Goal: Find specific page/section: Find specific page/section

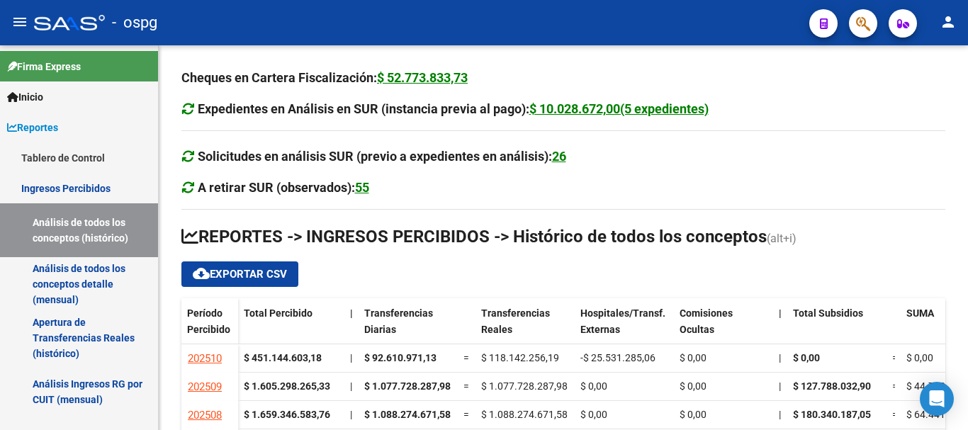
scroll to position [147, 0]
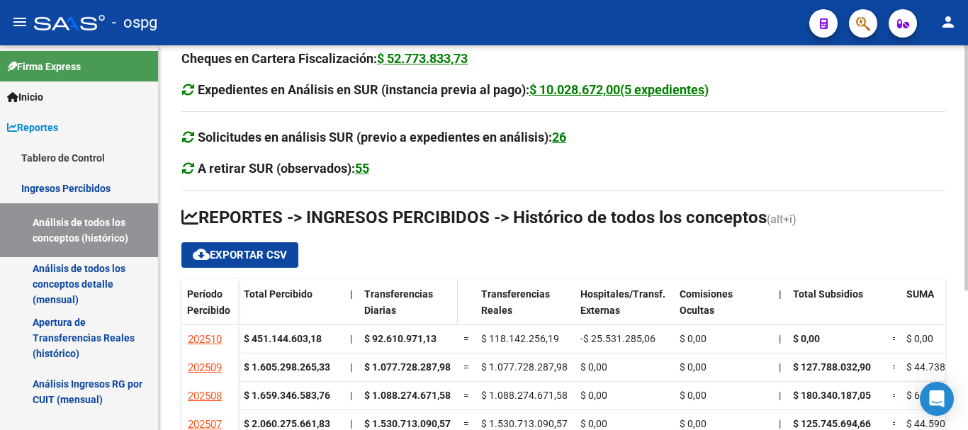
scroll to position [71, 0]
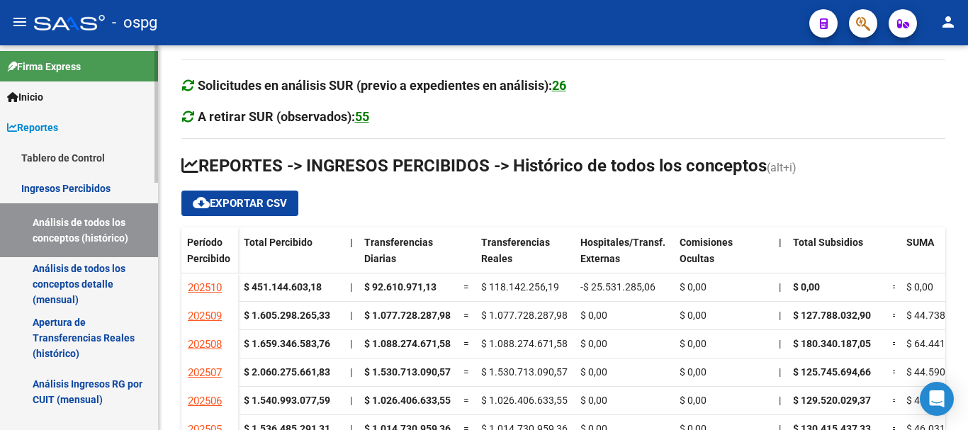
click at [70, 282] on link "Análisis de todos los conceptos detalle (mensual)" at bounding box center [79, 284] width 158 height 54
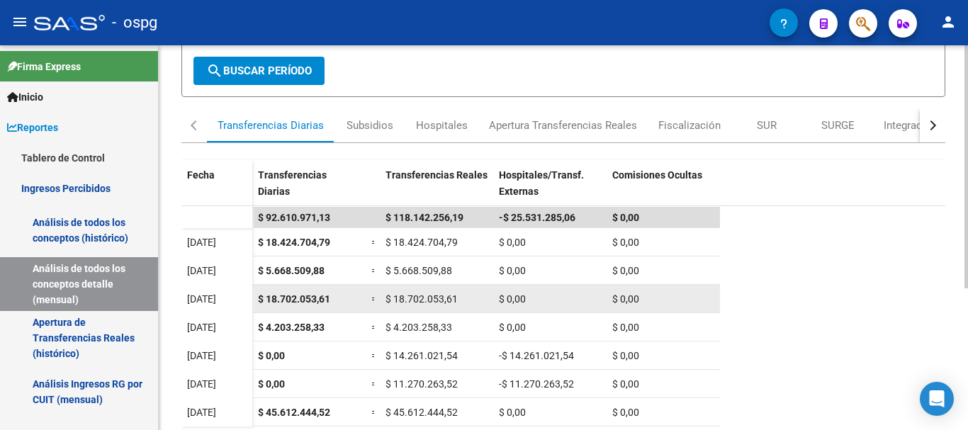
scroll to position [213, 0]
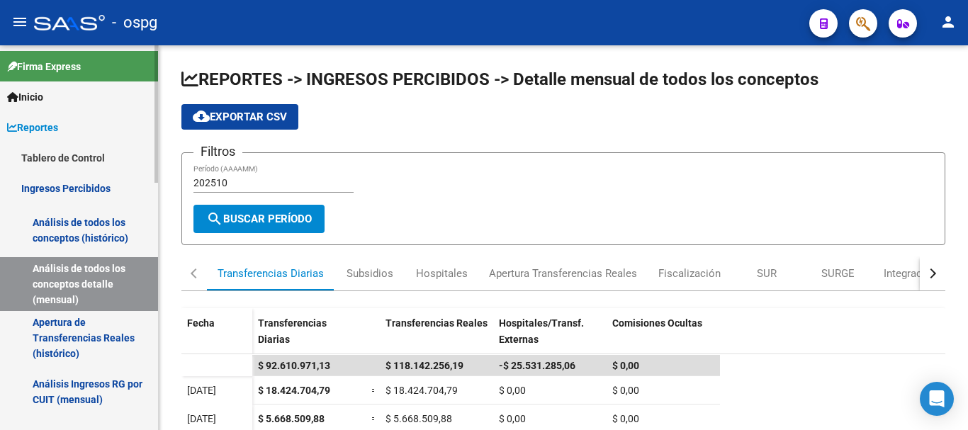
click at [87, 232] on link "Análisis de todos los conceptos (histórico)" at bounding box center [79, 230] width 158 height 54
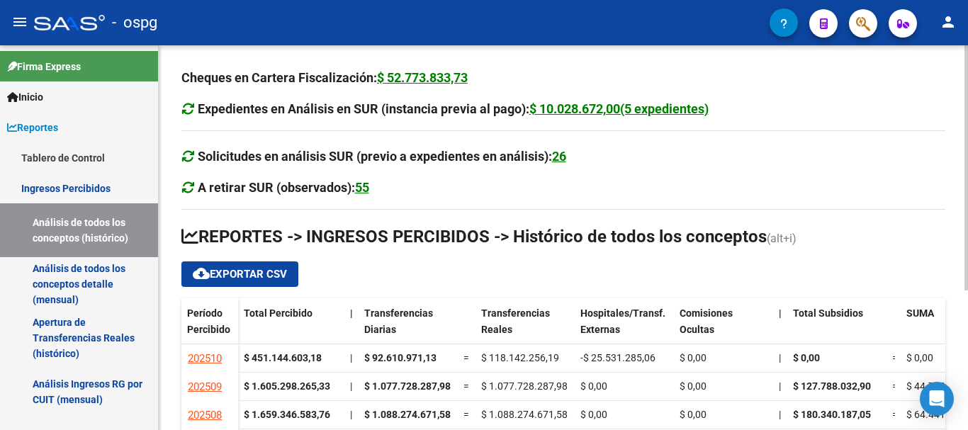
scroll to position [218, 0]
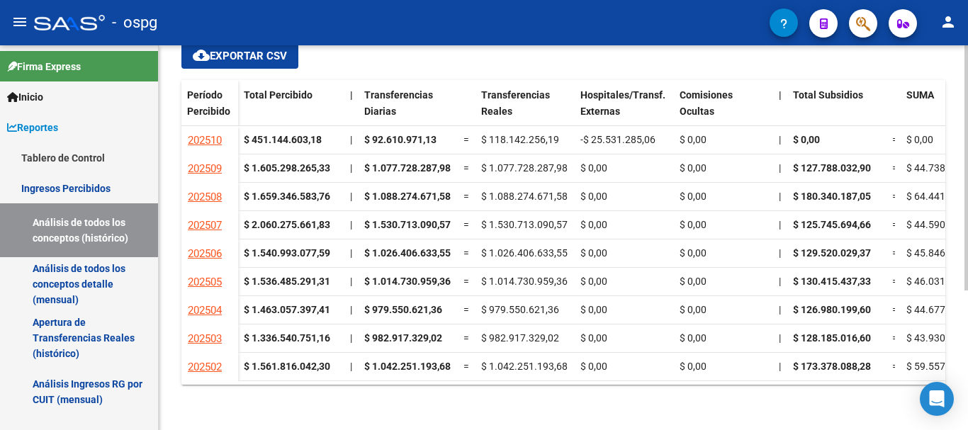
click at [968, 417] on div at bounding box center [967, 237] width 4 height 385
